Goal: Task Accomplishment & Management: Manage account settings

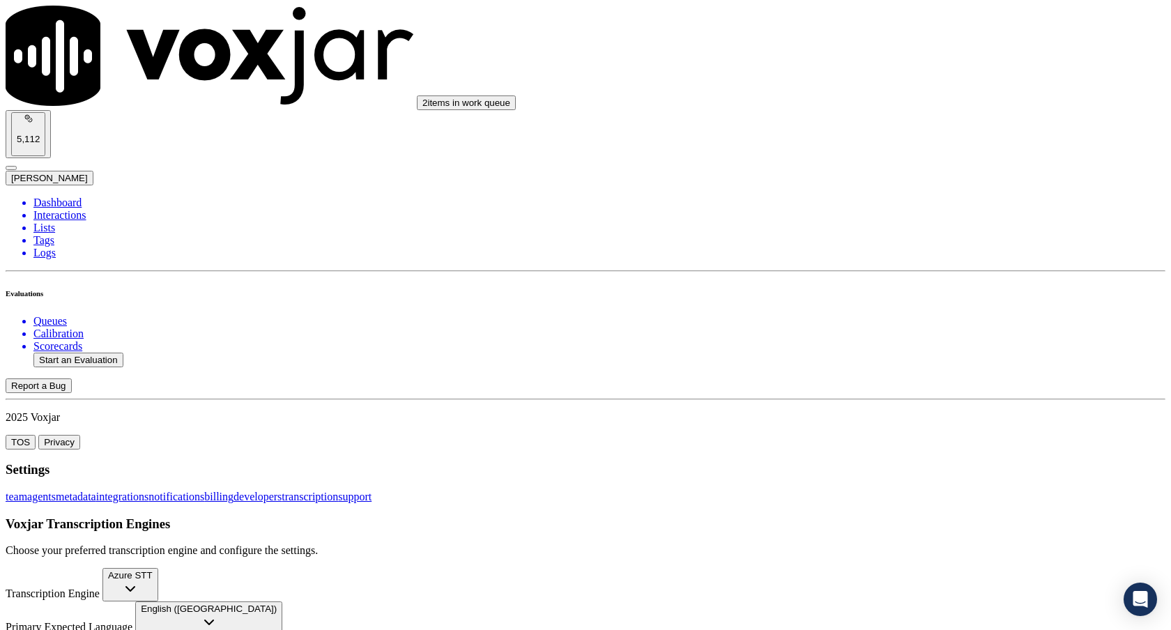
click at [76, 315] on li "Queues" at bounding box center [599, 321] width 1132 height 13
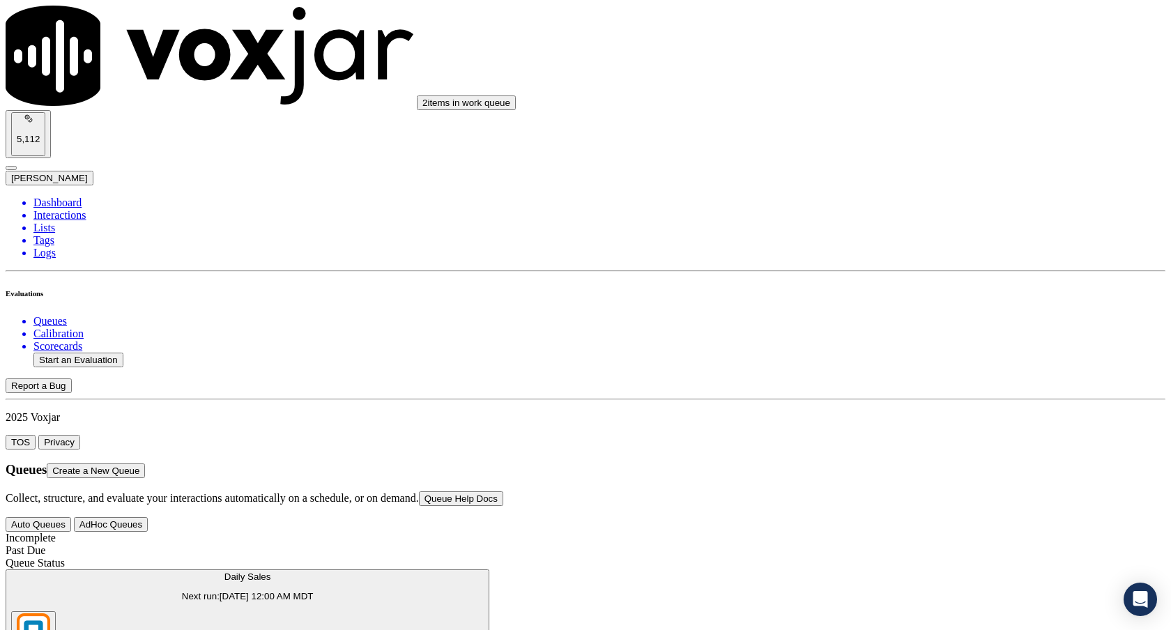
click at [436, 572] on div "Daily Sales Next run: [DATE] 12:00 AM MDT" at bounding box center [247, 587] width 473 height 30
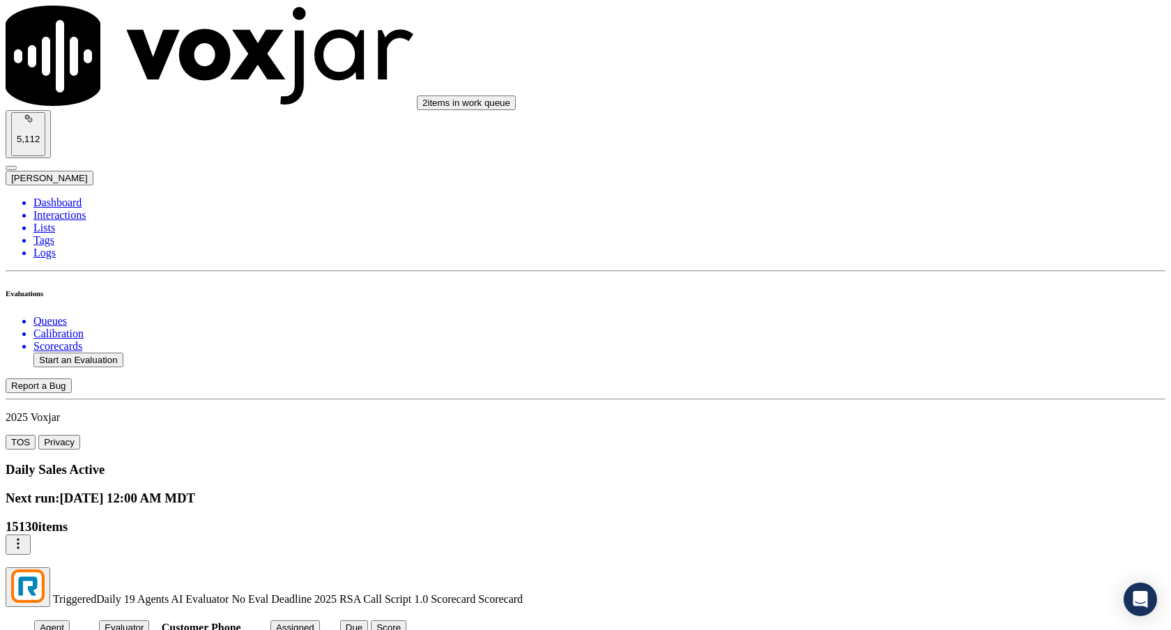
click at [25, 537] on icon "button" at bounding box center [18, 544] width 14 height 14
click at [1077, 126] on div "Edit" at bounding box center [1076, 120] width 36 height 13
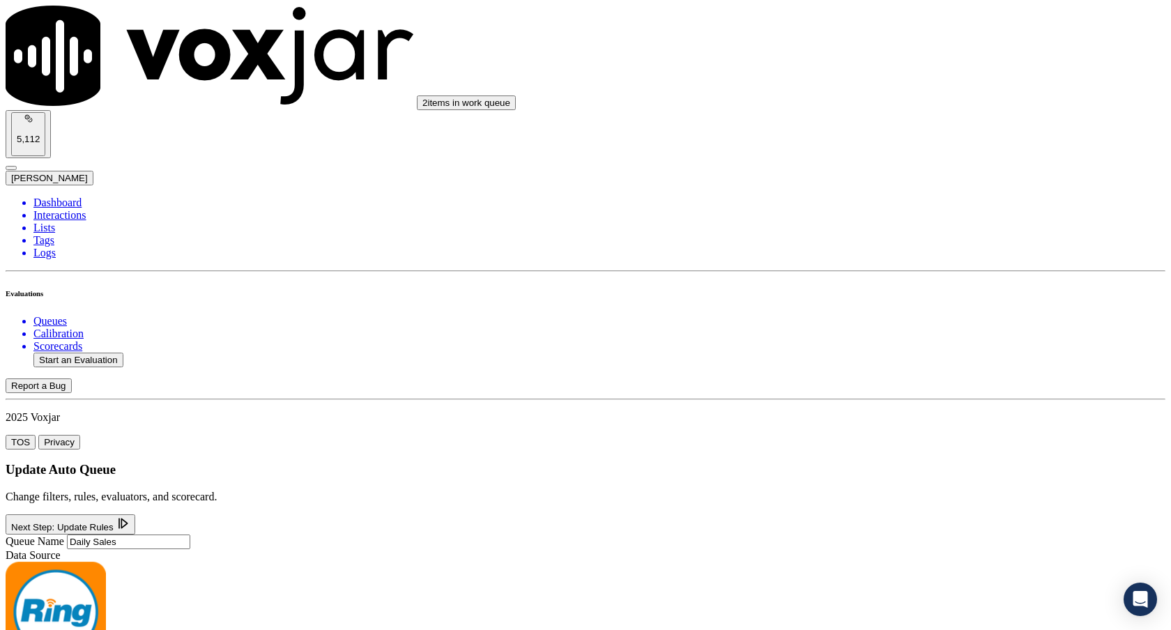
click at [72, 197] on li "Dashboard" at bounding box center [599, 203] width 1132 height 13
